Goal: Task Accomplishment & Management: Use online tool/utility

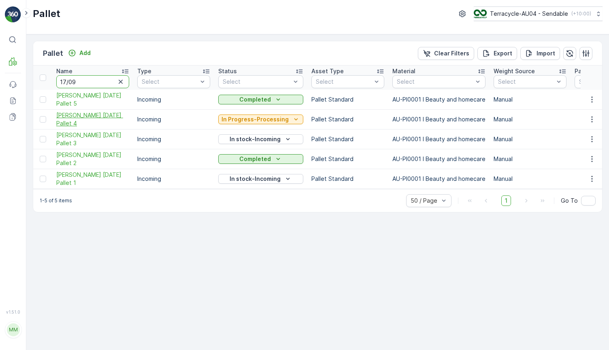
click at [104, 120] on span "[PERSON_NAME] [DATE] Pallet 4" at bounding box center [92, 119] width 73 height 16
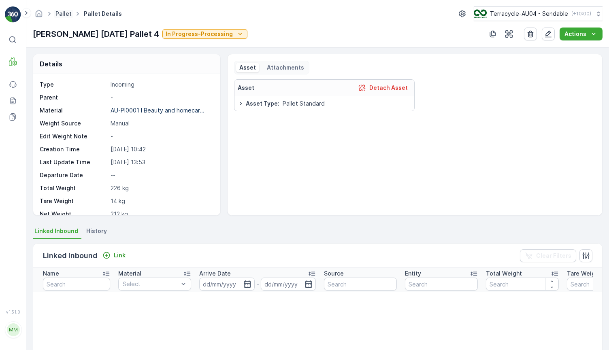
click at [66, 15] on link "Pallet" at bounding box center [64, 13] width 16 height 7
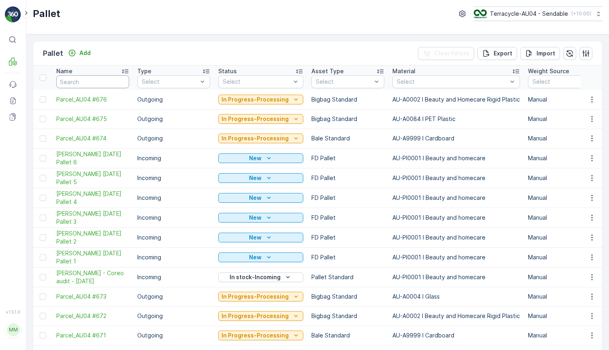
click at [85, 77] on input "text" at bounding box center [92, 81] width 73 height 13
type input "[PERSON_NAME] 13.8"
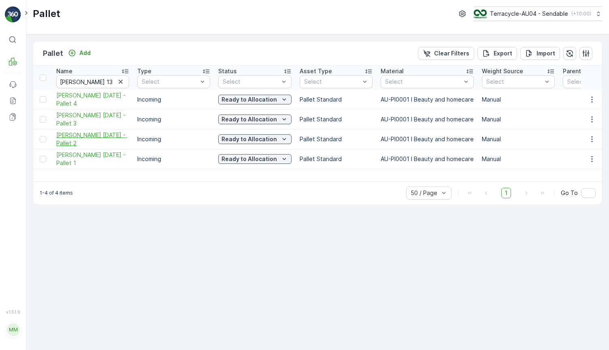
click at [81, 135] on span "[PERSON_NAME] [DATE] - Pallet 2" at bounding box center [92, 139] width 73 height 16
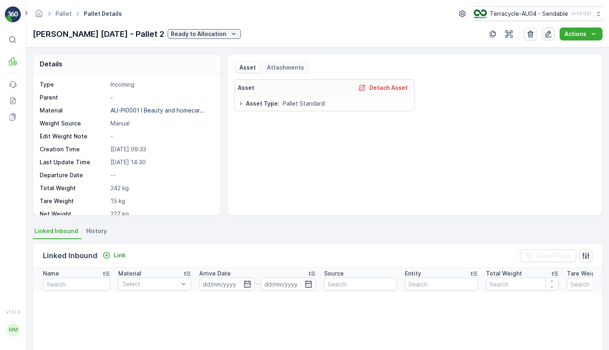
click at [549, 34] on icon "button" at bounding box center [548, 34] width 7 height 7
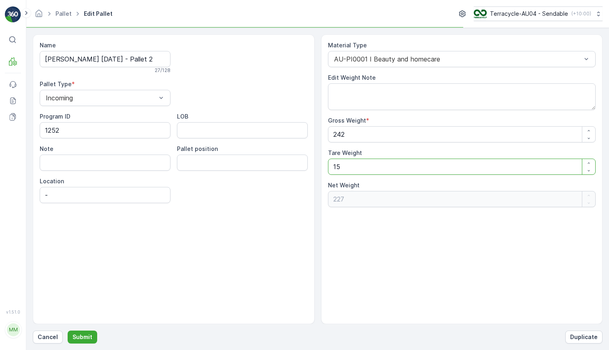
drag, startPoint x: 372, startPoint y: 165, endPoint x: 298, endPoint y: 157, distance: 74.6
click at [298, 157] on div "Name [PERSON_NAME] [DATE] - Pallet 2 27 / 128 Pallet Type * Incoming Program ID…" at bounding box center [318, 179] width 570 height 290
type Weight "2"
type Weight "240"
type Weight "21"
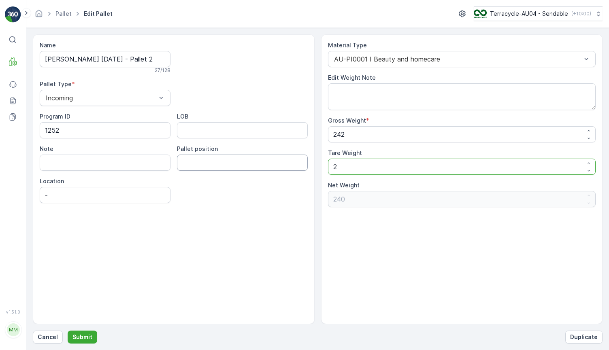
type Weight "221"
type Weight "21"
click at [79, 337] on p "Submit" at bounding box center [83, 337] width 20 height 8
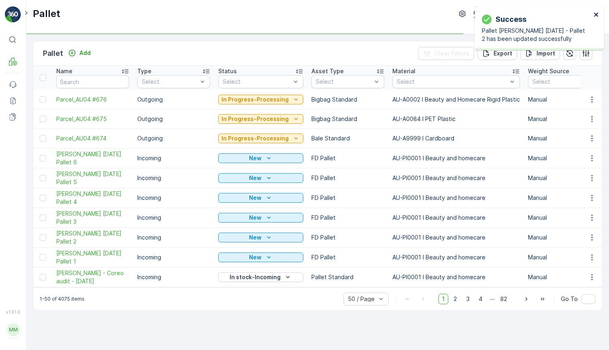
click at [594, 13] on icon "close" at bounding box center [597, 14] width 6 height 6
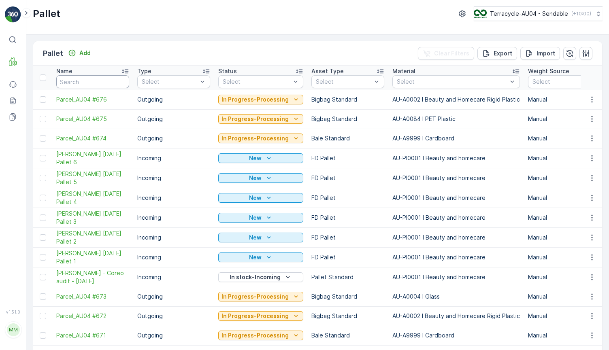
click at [99, 83] on input "text" at bounding box center [92, 81] width 73 height 13
type input "fd mecc 13.8"
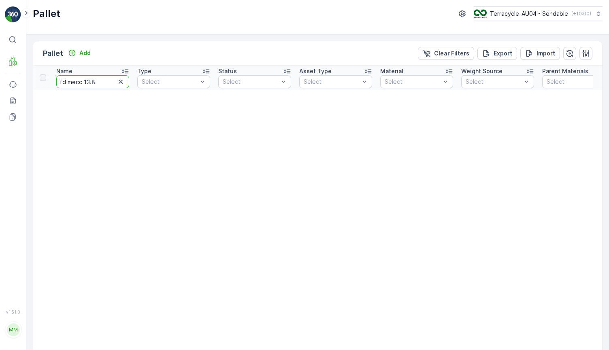
click at [81, 81] on input "fd mecc 13.8" at bounding box center [92, 81] width 73 height 13
type input "[PERSON_NAME] 13.8"
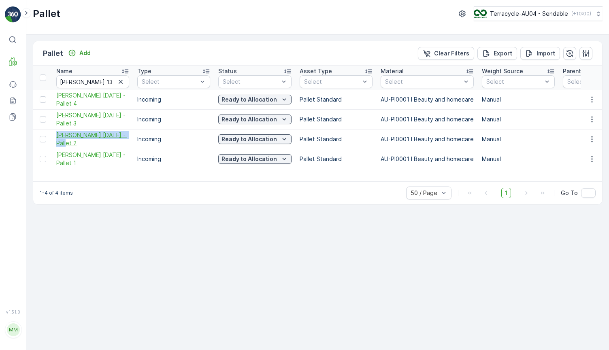
drag, startPoint x: 53, startPoint y: 132, endPoint x: 75, endPoint y: 145, distance: 25.9
click at [75, 145] on td "[PERSON_NAME] [DATE] - Pallet 2" at bounding box center [92, 140] width 81 height 20
copy span "[PERSON_NAME] [DATE] - Pallet 2"
click at [264, 141] on p "Ready to Allocation" at bounding box center [250, 139] width 56 height 8
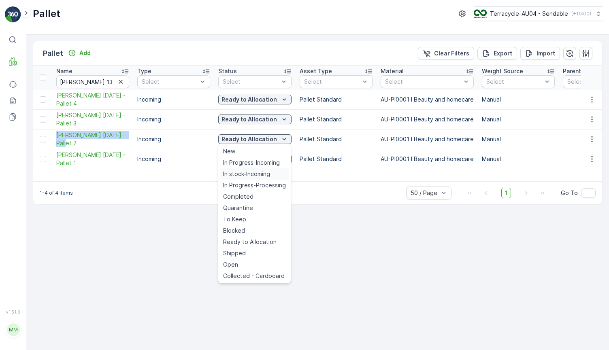
click at [274, 173] on div "In stock-Incoming" at bounding box center [254, 174] width 69 height 11
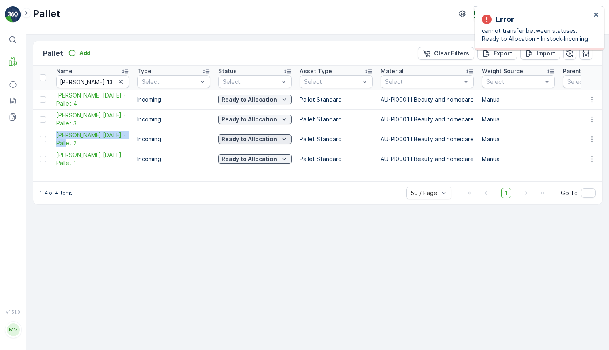
click at [271, 144] on button "Ready to Allocation" at bounding box center [254, 140] width 73 height 10
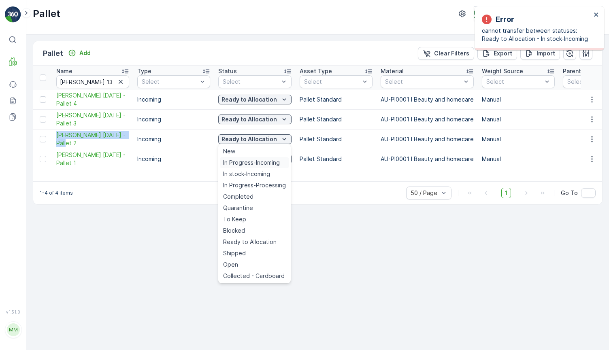
click at [264, 158] on div "In Progress-Incoming" at bounding box center [254, 162] width 69 height 11
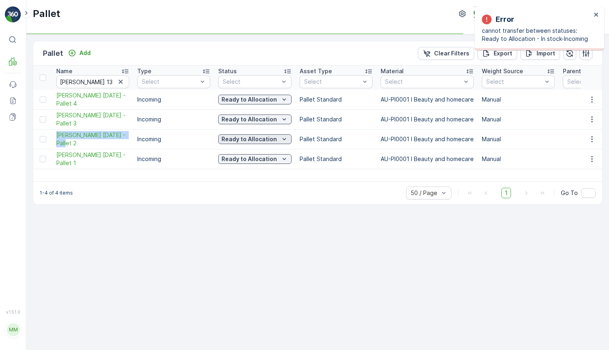
click at [268, 135] on button "Ready to Allocation" at bounding box center [254, 140] width 73 height 10
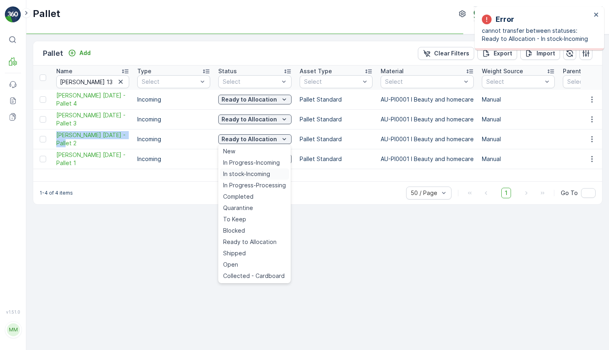
click at [253, 177] on span "In stock-Incoming" at bounding box center [246, 174] width 47 height 8
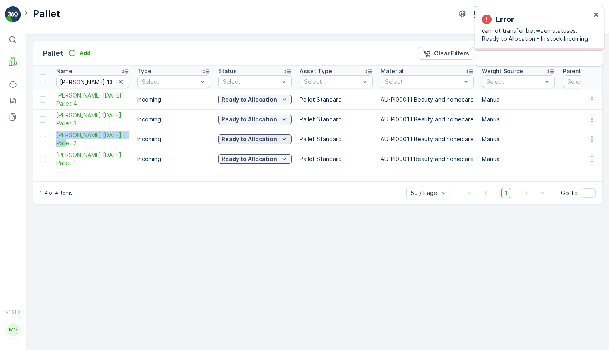
click at [256, 139] on p "Ready to Allocation" at bounding box center [250, 139] width 56 height 8
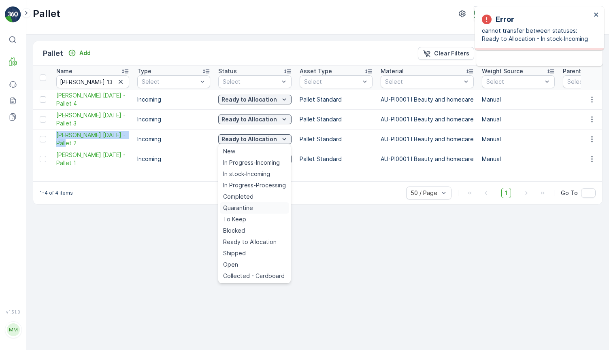
click at [267, 208] on div "Quarantine" at bounding box center [254, 208] width 69 height 11
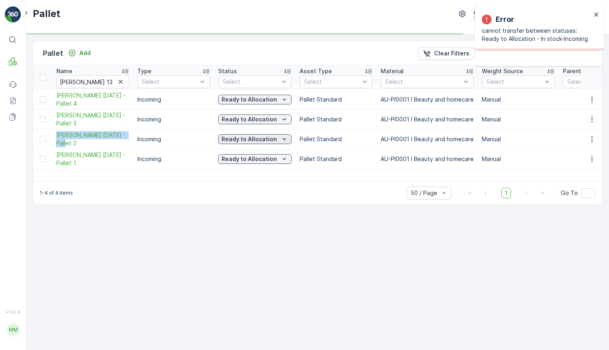
click at [265, 143] on p "Ready to Allocation" at bounding box center [250, 139] width 56 height 8
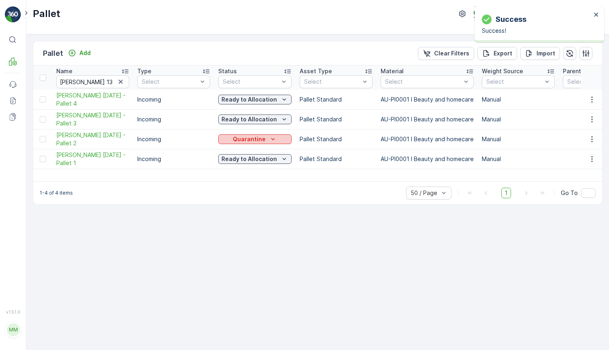
click at [269, 138] on icon "Quarantine" at bounding box center [273, 139] width 8 height 8
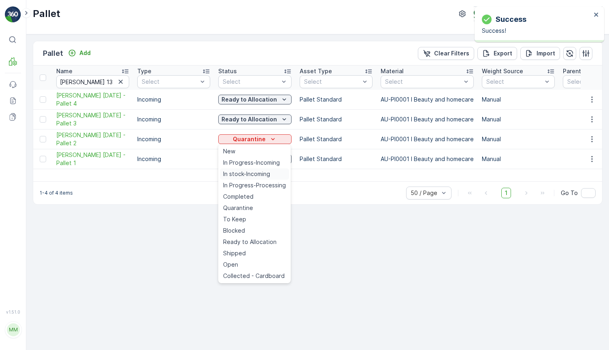
click at [256, 174] on span "In stock-Incoming" at bounding box center [246, 174] width 47 height 8
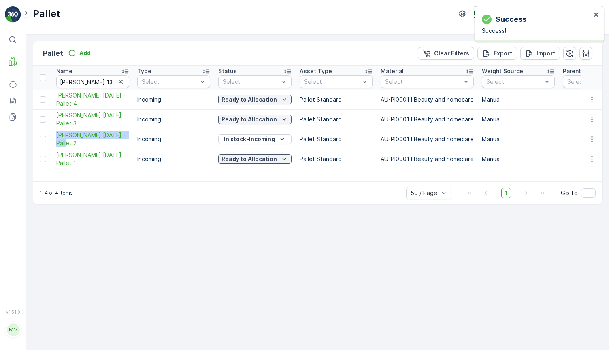
drag, startPoint x: 53, startPoint y: 135, endPoint x: 65, endPoint y: 146, distance: 16.3
click at [65, 146] on td "[PERSON_NAME] [DATE] - Pallet 2" at bounding box center [92, 140] width 81 height 20
copy span "[PERSON_NAME] [DATE] - Pallet 2"
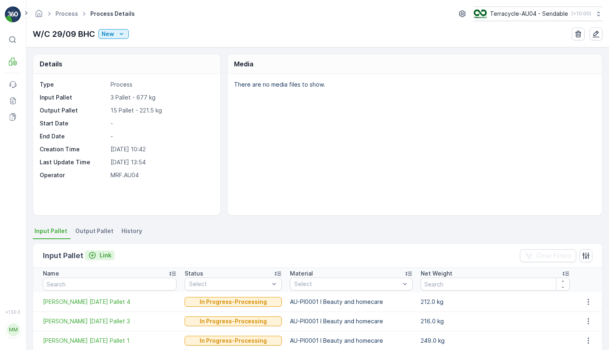
scroll to position [68, 0]
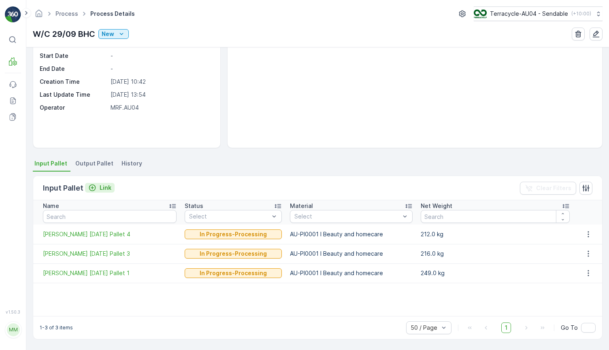
click at [107, 185] on p "Link" at bounding box center [106, 188] width 12 height 8
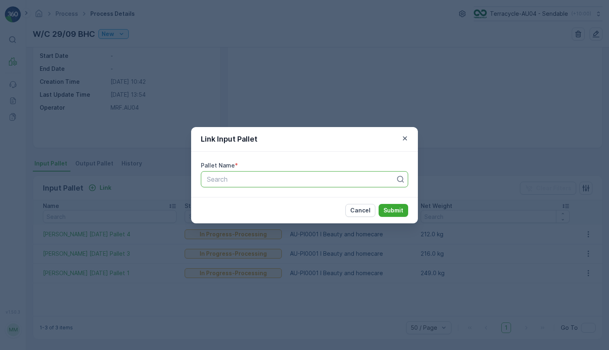
click at [262, 185] on div "Search" at bounding box center [304, 179] width 207 height 16
type input "13.8"
click at [306, 198] on div "[PERSON_NAME] [DATE] - Pallet 2" at bounding box center [305, 199] width 198 height 7
click at [409, 216] on div "Cancel Submit" at bounding box center [304, 210] width 227 height 26
click at [402, 213] on p "Submit" at bounding box center [394, 211] width 20 height 8
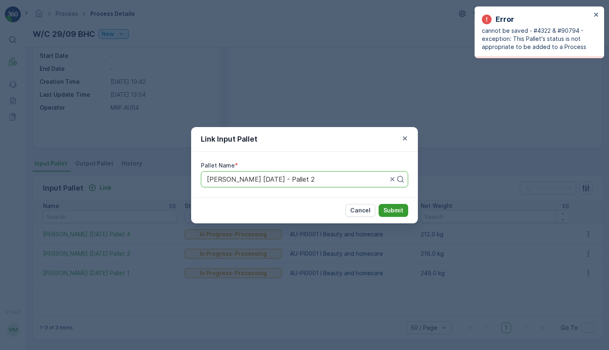
click at [399, 209] on p "Submit" at bounding box center [394, 211] width 20 height 8
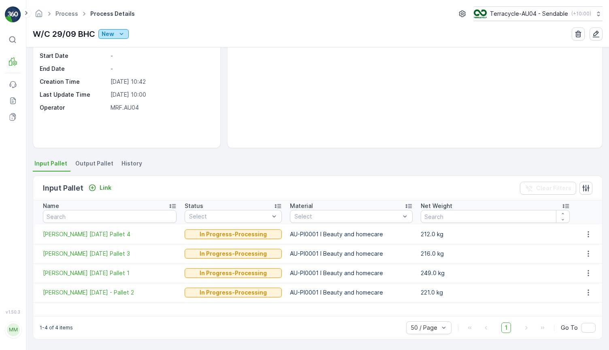
click at [109, 36] on p "New" at bounding box center [108, 34] width 13 height 8
click at [118, 55] on span "Ready" at bounding box center [111, 57] width 17 height 8
click at [119, 35] on icon "New" at bounding box center [121, 34] width 8 height 8
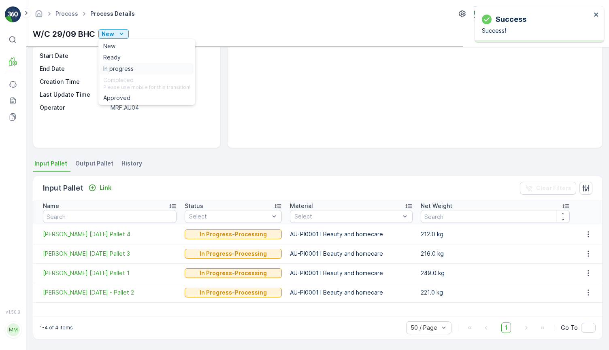
click at [124, 69] on span "In progress" at bounding box center [118, 69] width 30 height 8
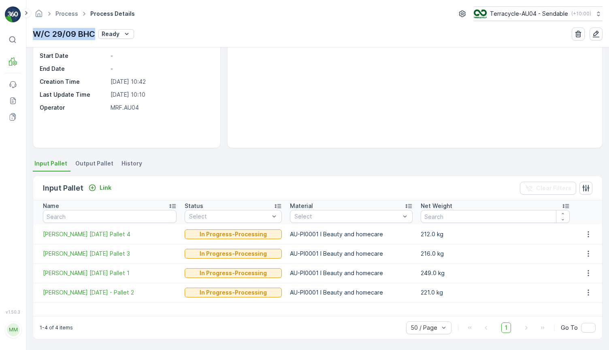
drag, startPoint x: 32, startPoint y: 32, endPoint x: 93, endPoint y: 32, distance: 60.8
click at [94, 32] on div "Process Process Details Terracycle-AU04 - Sendable ( +10:00 ) W/C 29/09 BHC Rea…" at bounding box center [317, 23] width 583 height 47
copy p "W/C 29/09 BHC"
